Goal: Check status: Check status

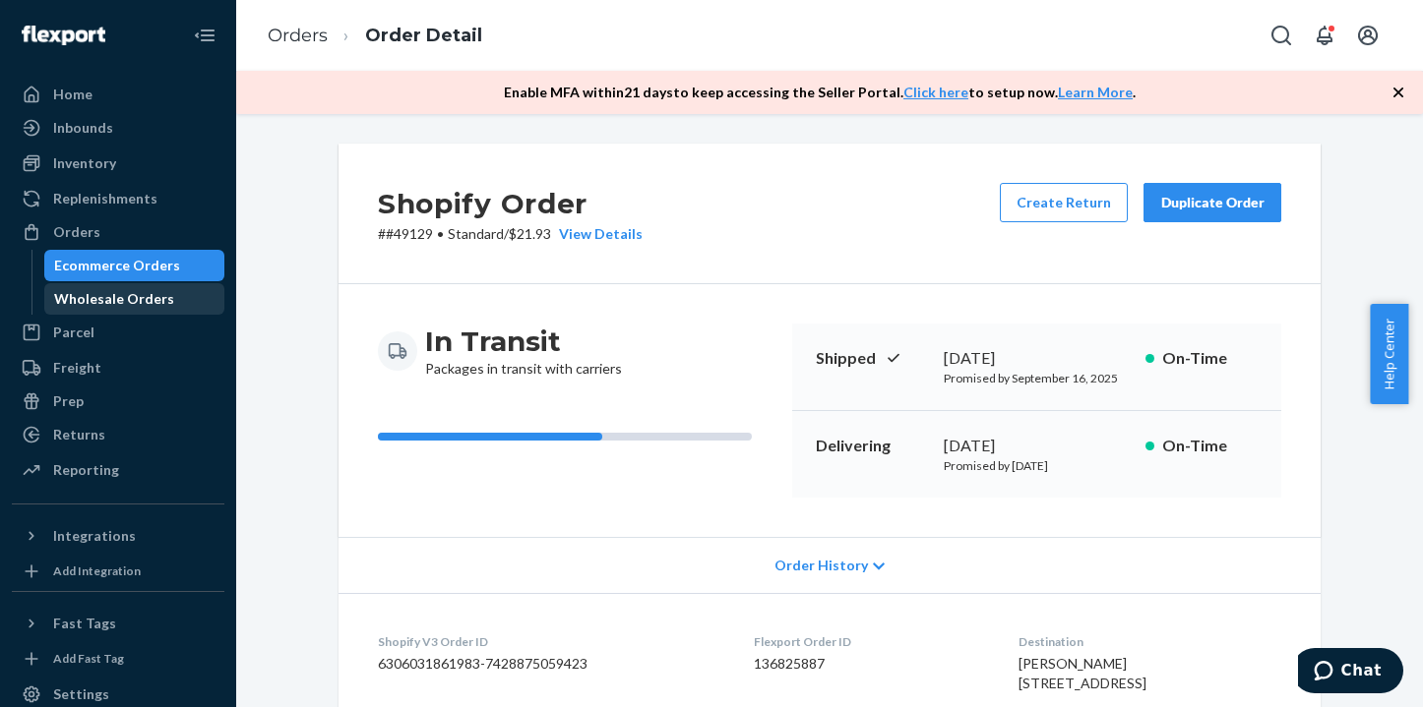
scroll to position [98, 0]
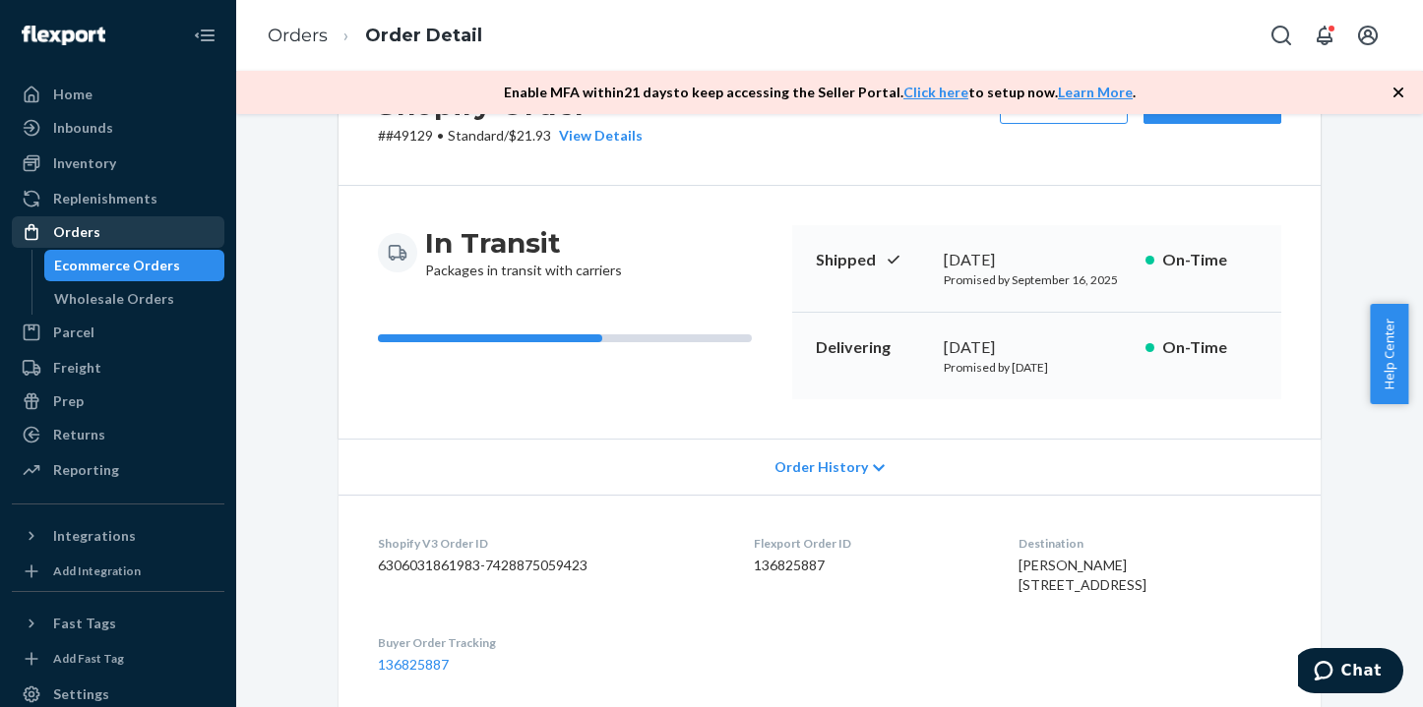
click at [63, 234] on div "Orders" at bounding box center [76, 232] width 47 height 20
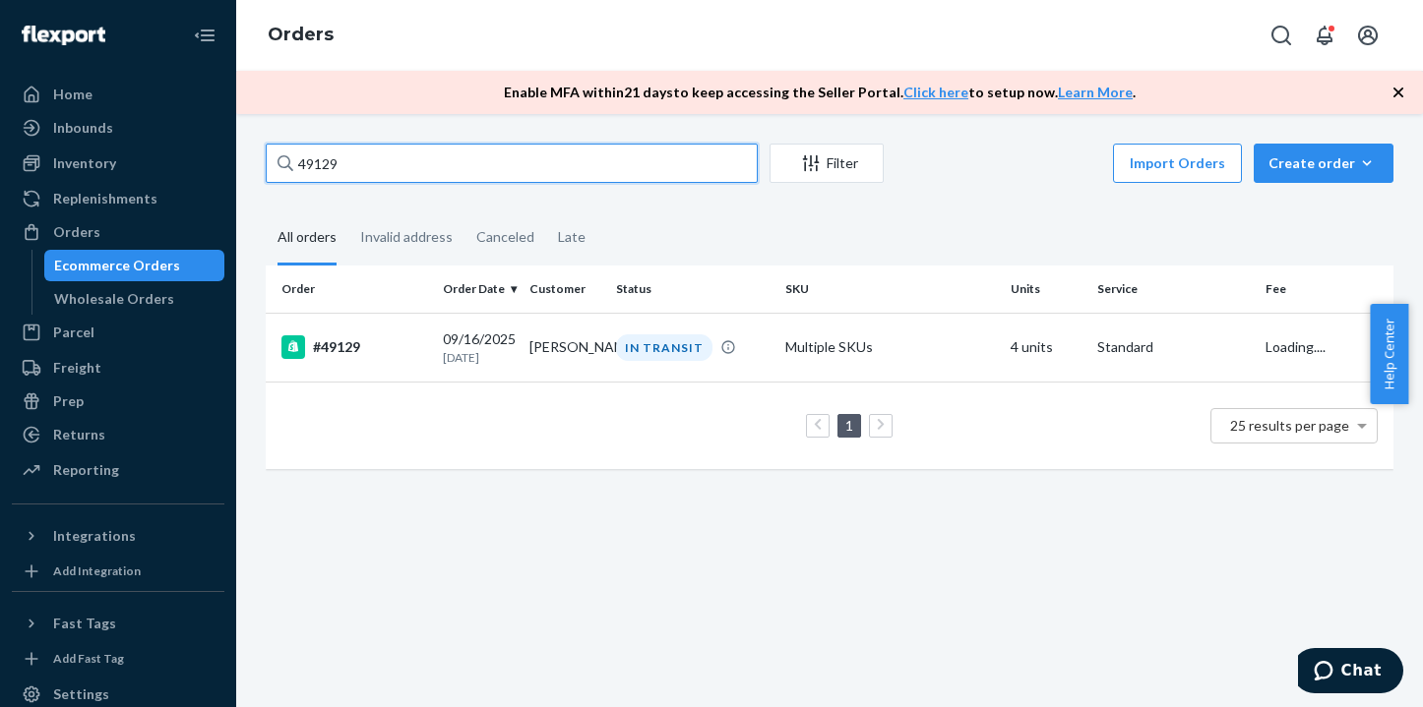
click at [379, 162] on input "49129" at bounding box center [512, 163] width 492 height 39
type input "4"
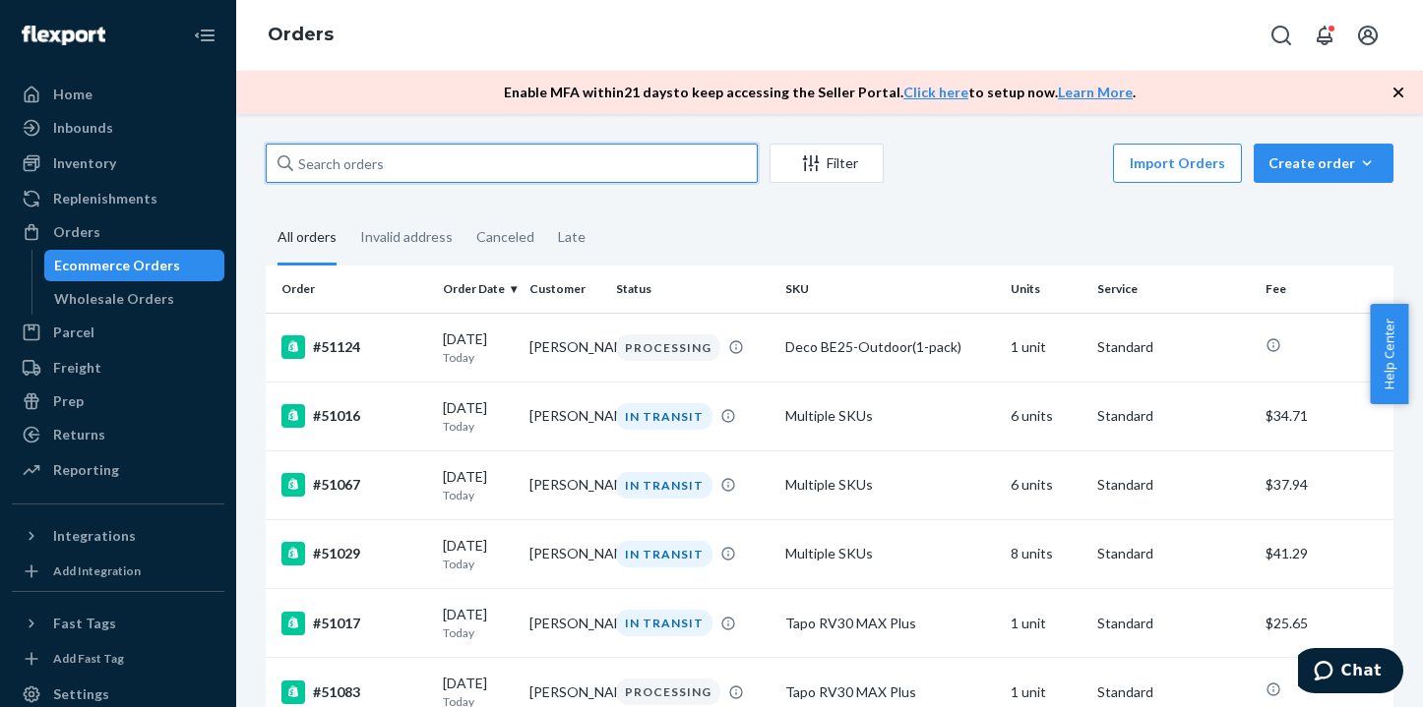
click at [413, 167] on input "text" at bounding box center [512, 163] width 492 height 39
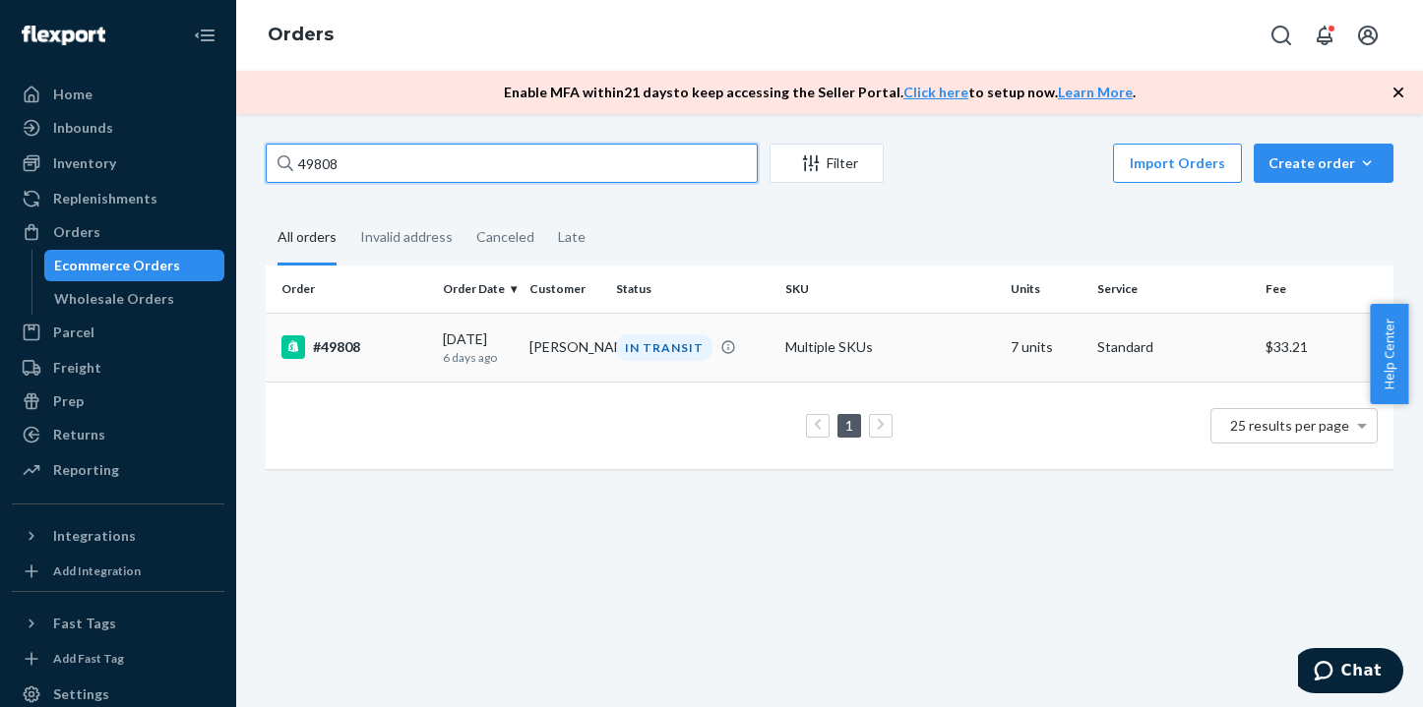
type input "49808"
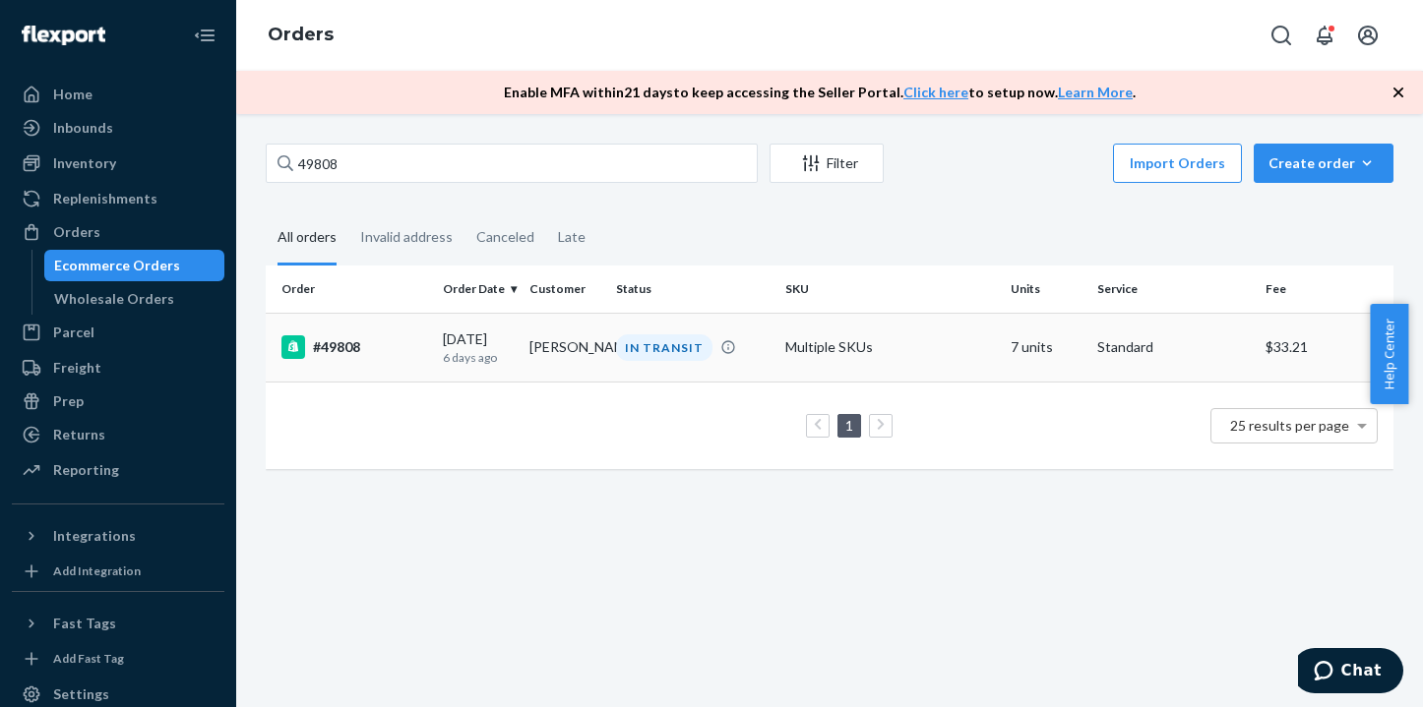
click at [322, 348] on div "#49808" at bounding box center [354, 347] width 146 height 24
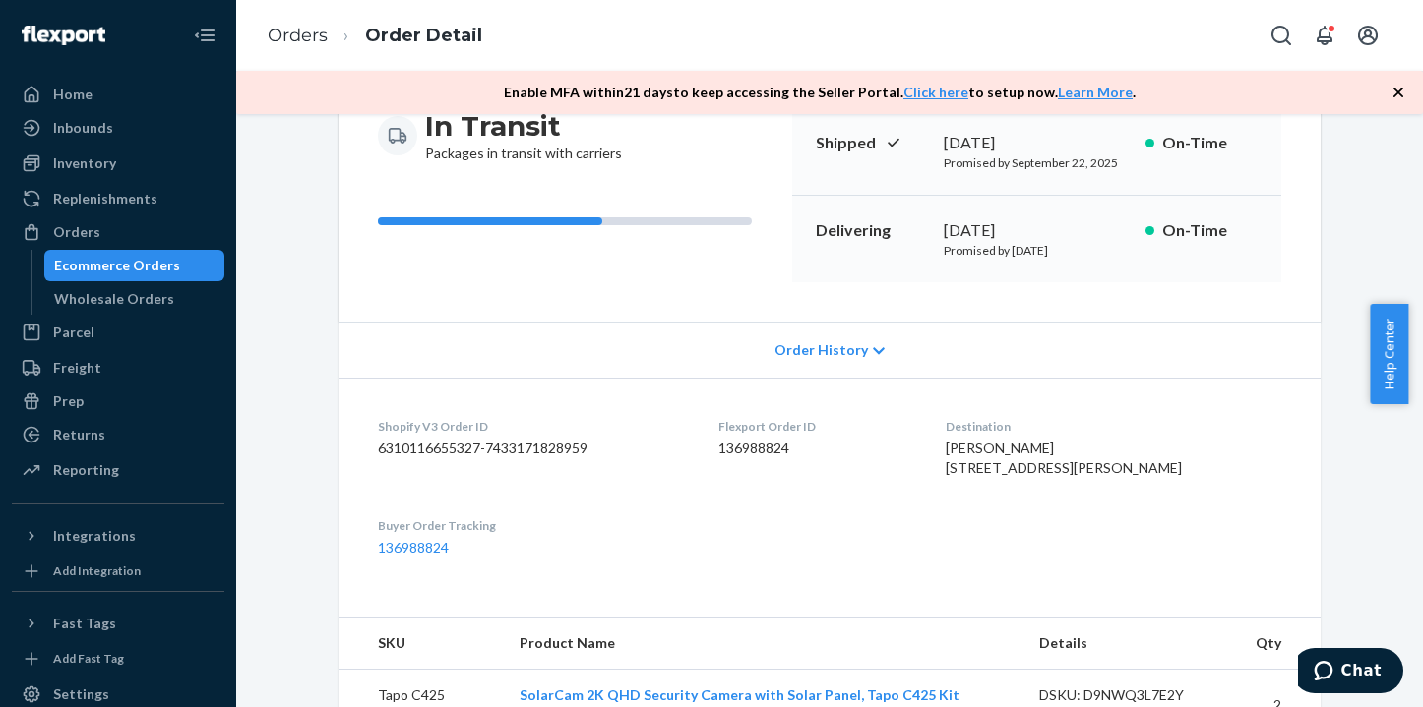
scroll to position [98, 0]
